Goal: Book appointment/travel/reservation

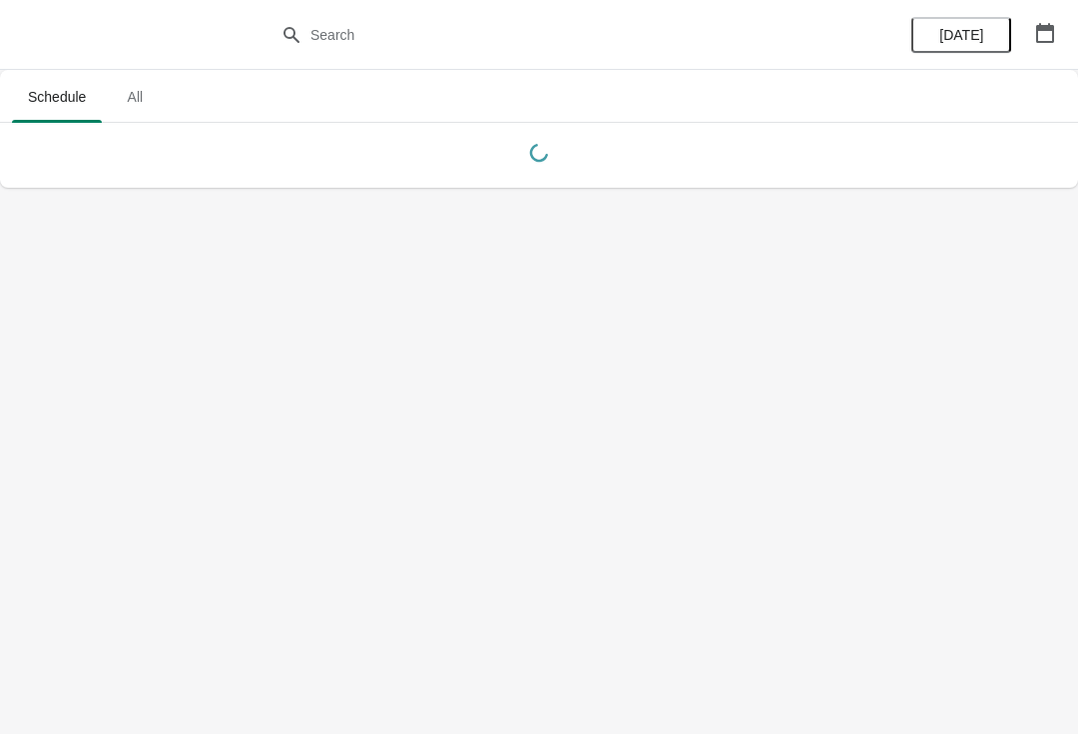
click at [1027, 35] on button "button" at bounding box center [1045, 33] width 36 height 36
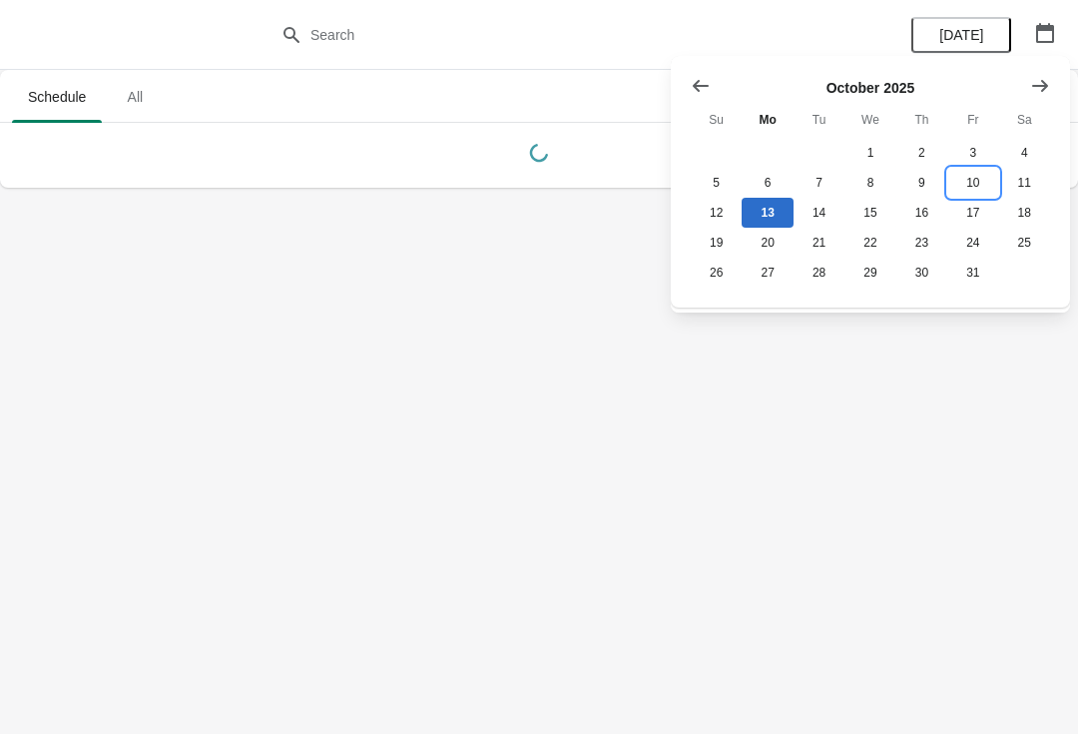
click at [966, 183] on button "10" at bounding box center [973, 183] width 51 height 30
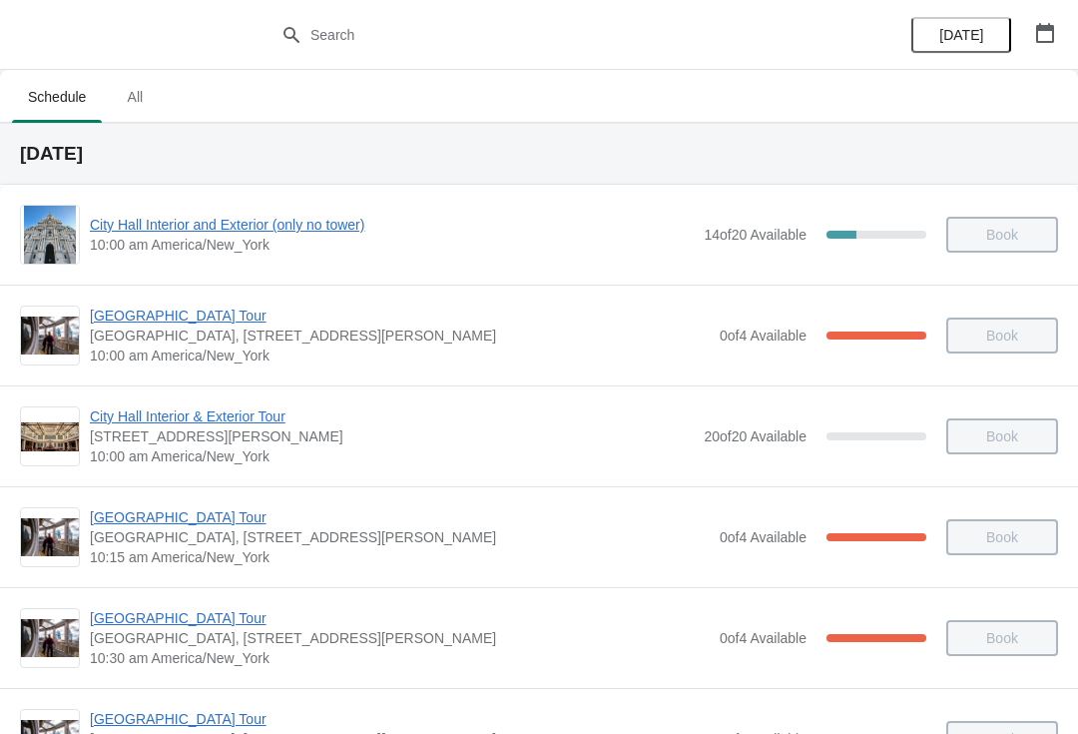
click at [230, 228] on span "City Hall Interior and Exterior (only no tower)" at bounding box center [392, 225] width 604 height 20
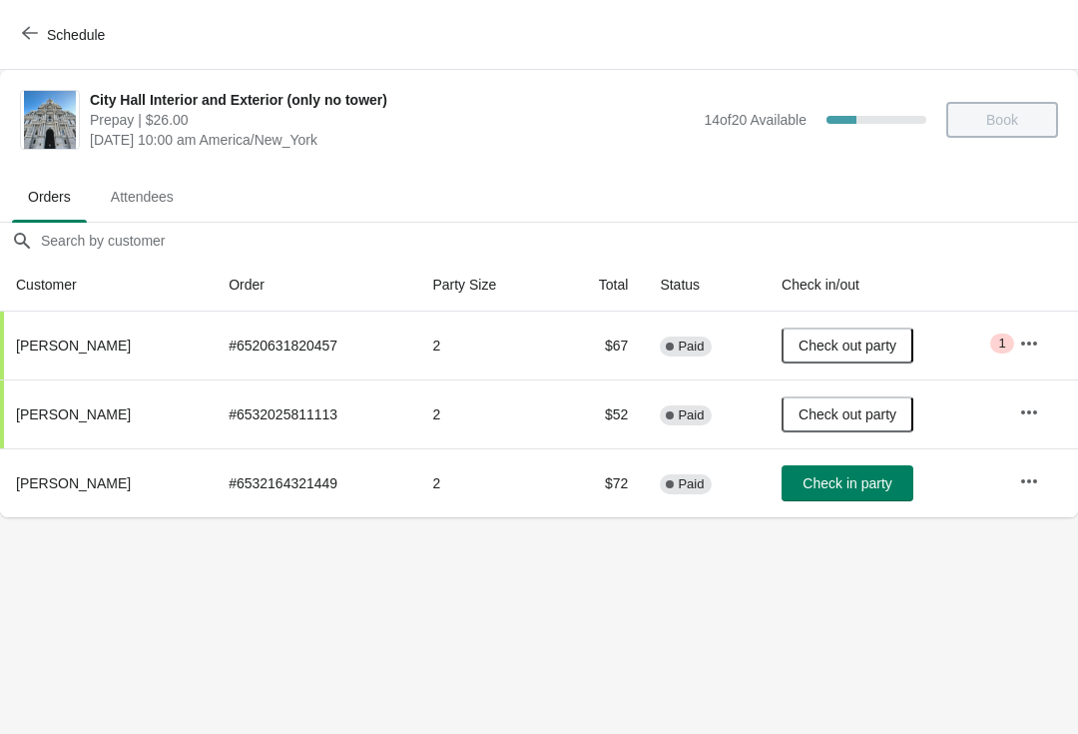
click at [15, 43] on button "Schedule" at bounding box center [65, 35] width 111 height 36
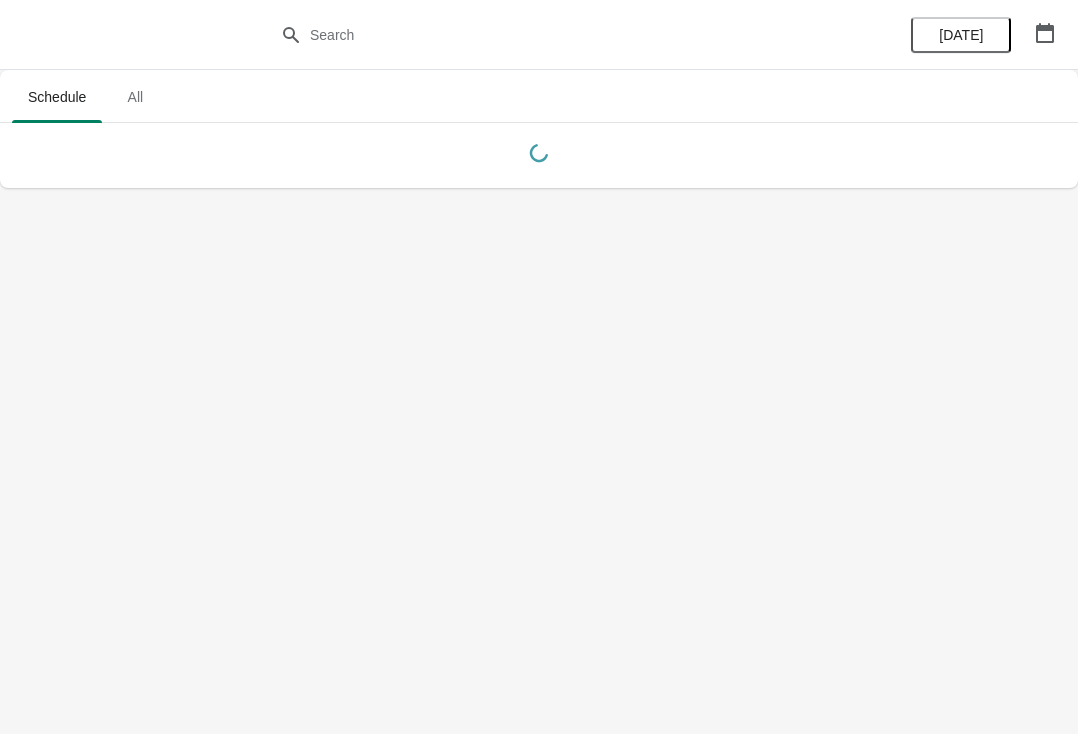
click at [1043, 29] on icon "button" at bounding box center [1045, 33] width 18 height 20
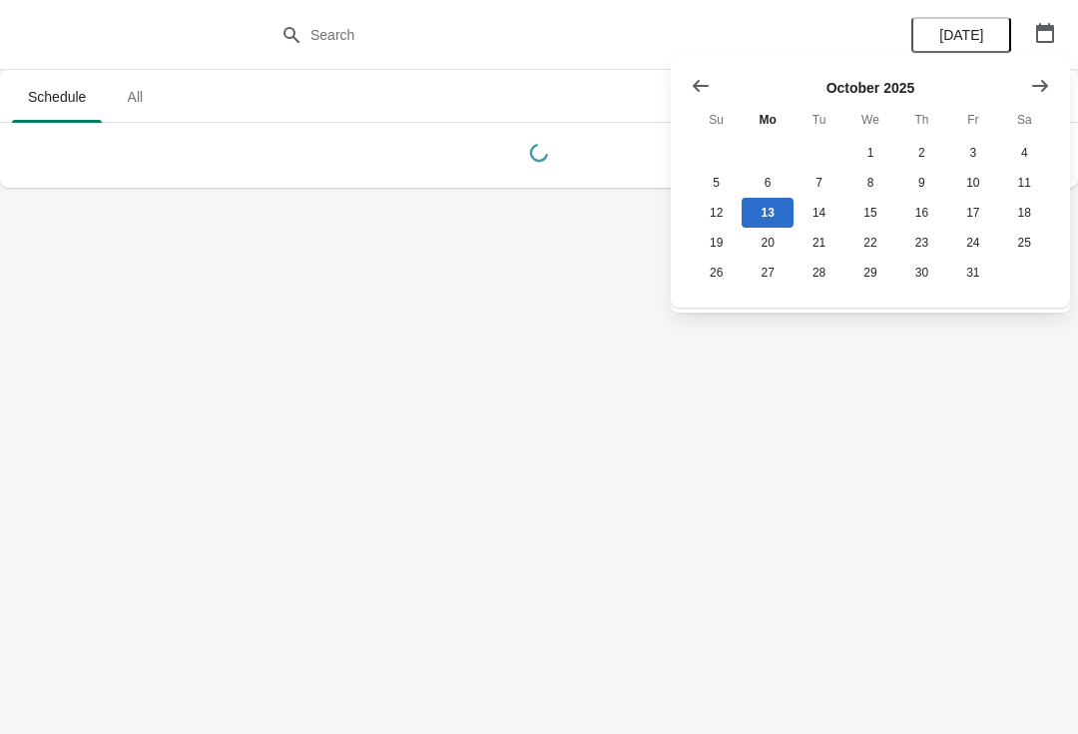
click at [678, 88] on div "[DATE] Su Mo Tu We Th Fr Sa 1 2 3 4 5 6 7 8 9 10 11 12 13 14 15 16 17 18 19 20 …" at bounding box center [862, 174] width 375 height 228
click at [692, 88] on icon "Show previous month, September 2025" at bounding box center [701, 86] width 20 height 20
click at [686, 93] on button "Show previous month, August 2025" at bounding box center [701, 86] width 36 height 36
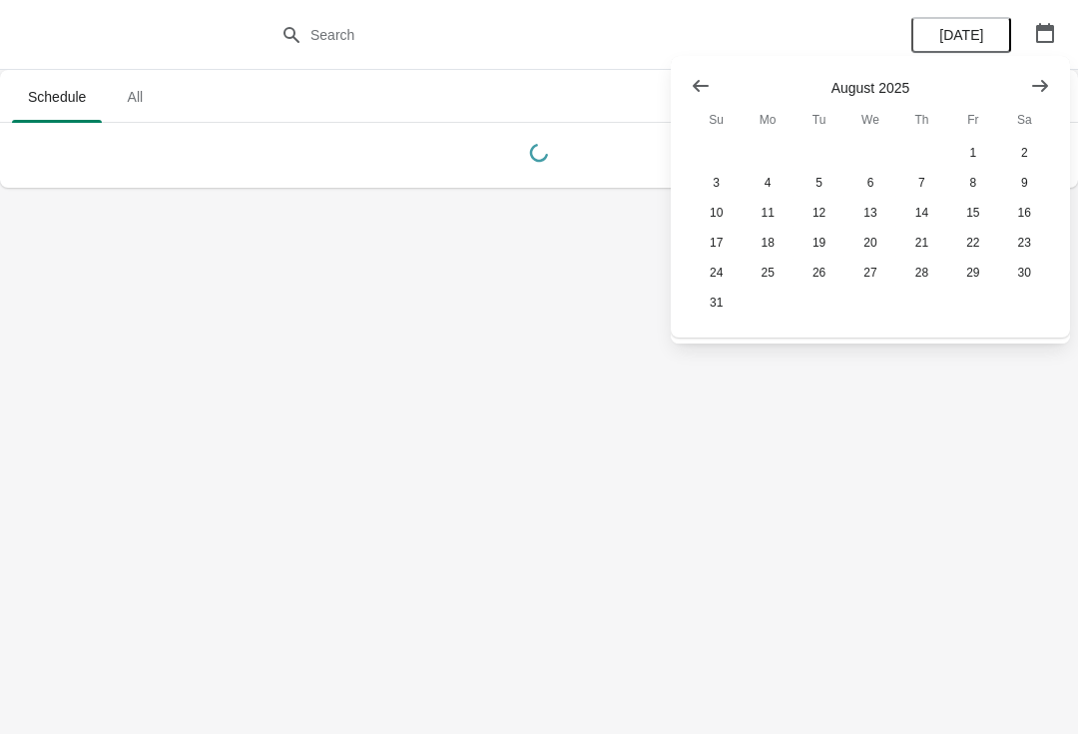
click at [687, 92] on button "Show previous month, July 2025" at bounding box center [701, 86] width 36 height 36
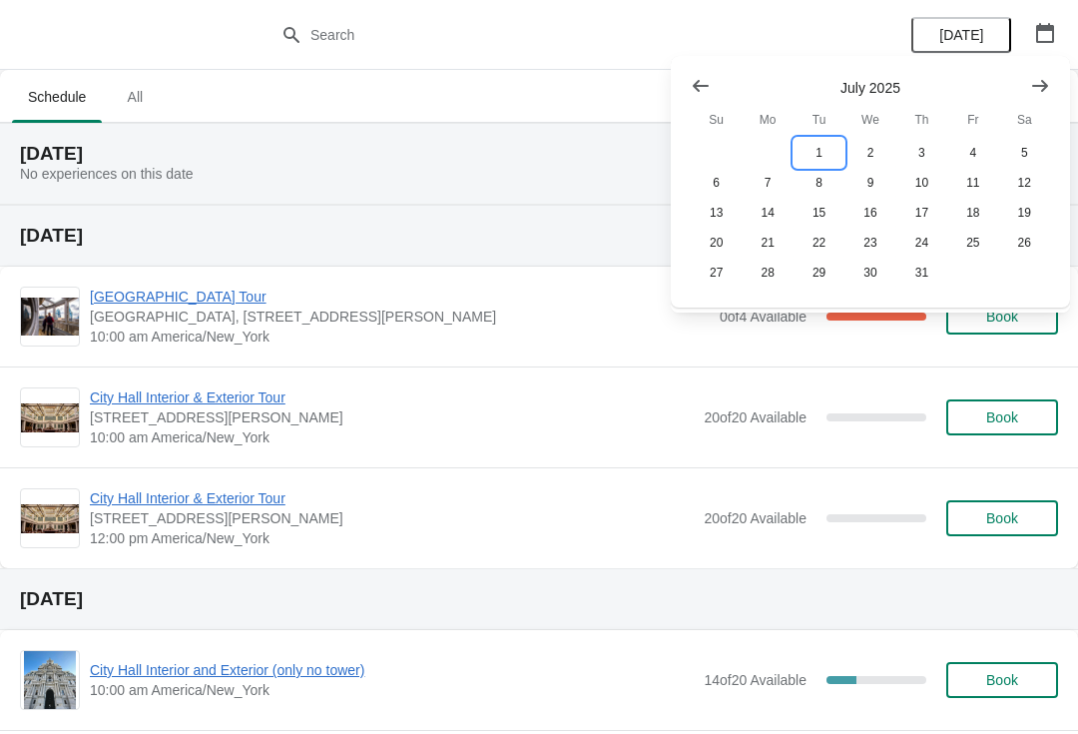
click at [824, 146] on button "1" at bounding box center [819, 153] width 51 height 30
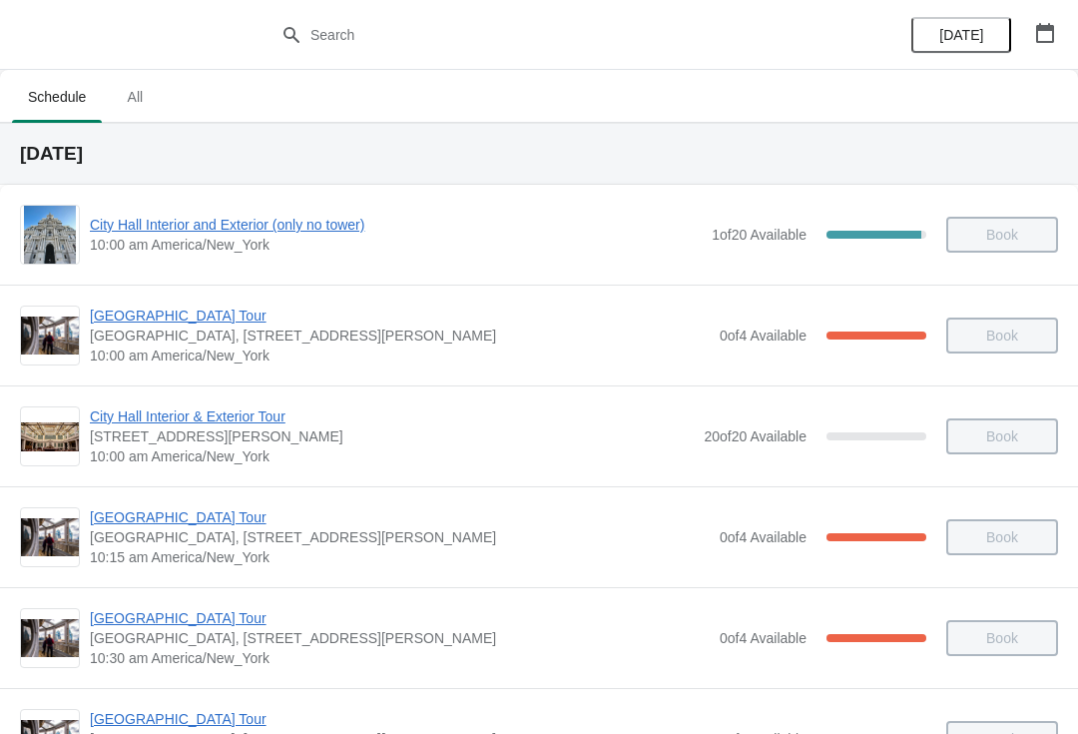
click at [289, 216] on span "City Hall Interior and Exterior (only no tower)" at bounding box center [396, 225] width 612 height 20
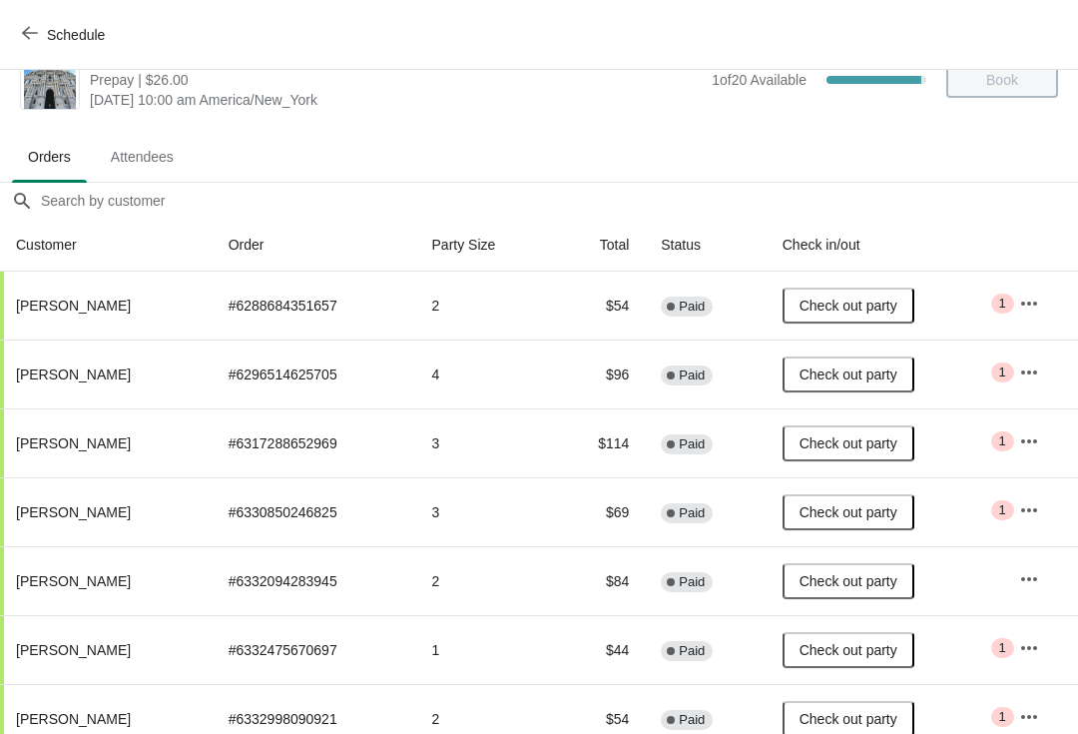
scroll to position [40, 0]
click at [25, 26] on icon "button" at bounding box center [30, 33] width 16 height 16
